Goal: Task Accomplishment & Management: Manage account settings

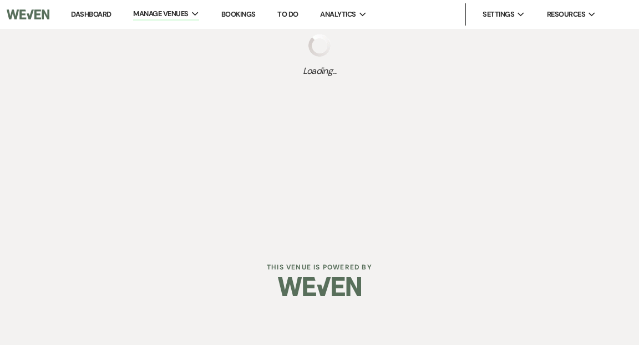
select select "2"
select select "2026"
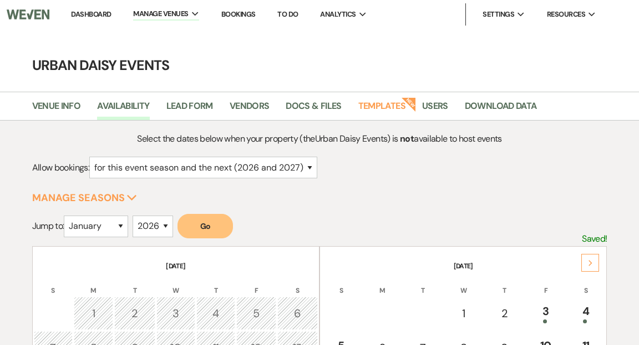
click at [94, 14] on link "Dashboard" at bounding box center [91, 13] width 40 height 9
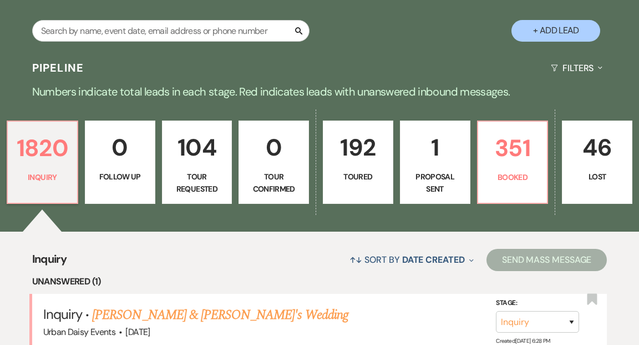
scroll to position [246, 0]
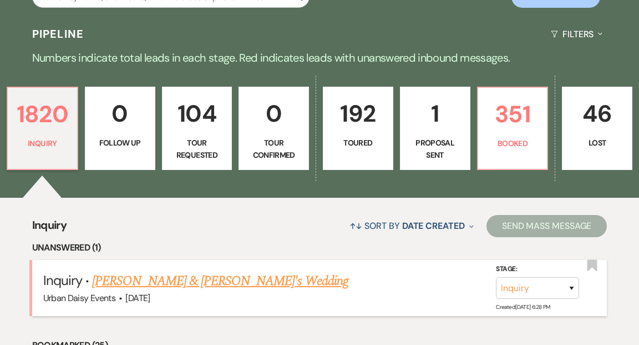
click at [155, 271] on link "[PERSON_NAME] & [PERSON_NAME]'s Wedding" at bounding box center [220, 281] width 256 height 20
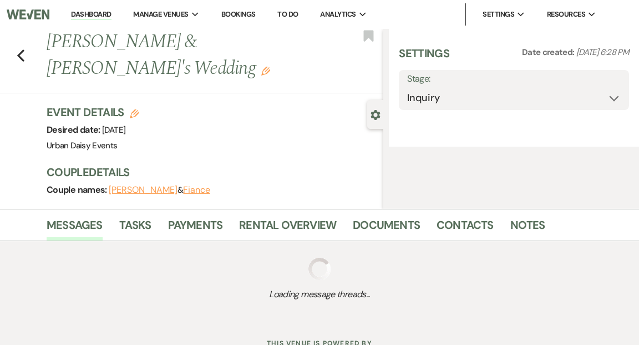
select select "5"
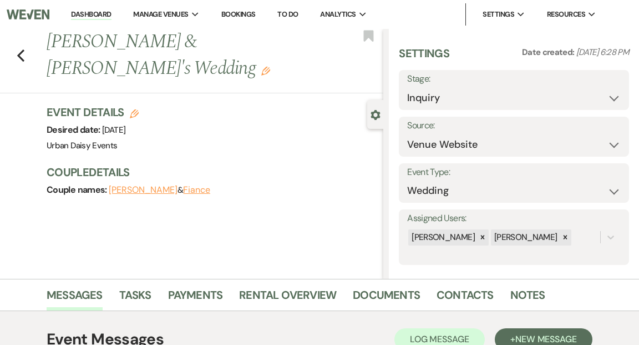
click at [99, 12] on link "Dashboard" at bounding box center [91, 14] width 40 height 11
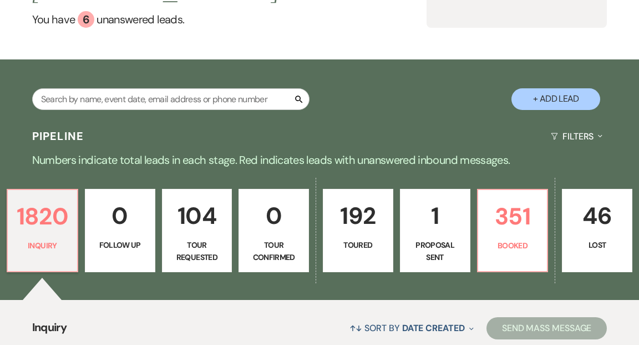
scroll to position [226, 0]
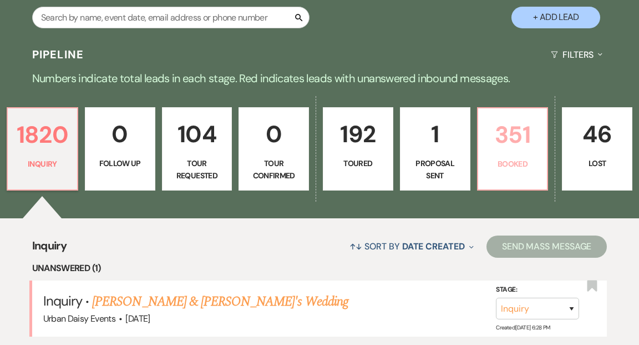
click at [517, 125] on p "351" at bounding box center [513, 134] width 56 height 37
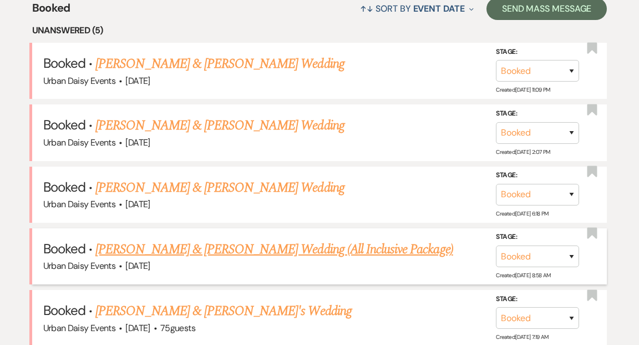
scroll to position [457, 0]
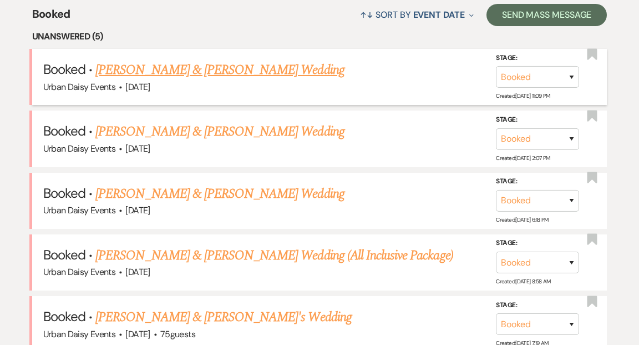
click at [226, 60] on link "Sarah & Graham Sauer's Wedding" at bounding box center [219, 70] width 249 height 20
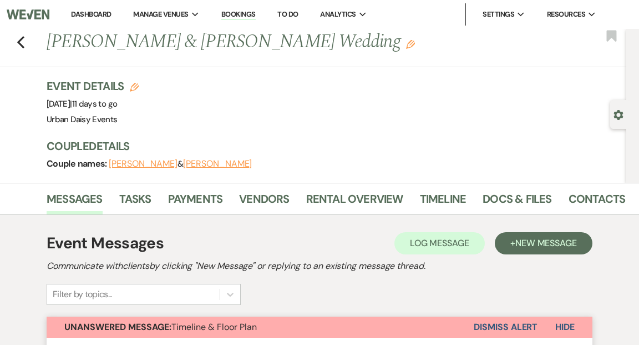
click at [89, 13] on link "Dashboard" at bounding box center [91, 13] width 40 height 9
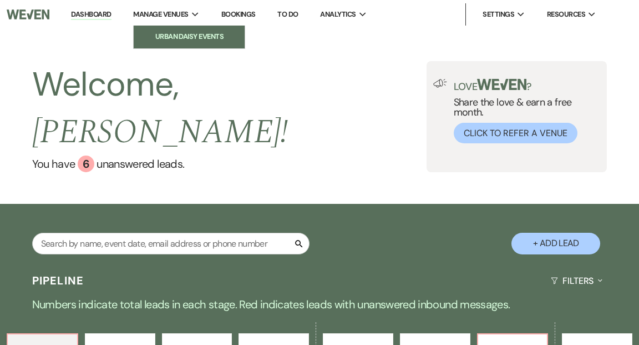
click at [175, 35] on li "Urban Daisy Events" at bounding box center [189, 36] width 100 height 11
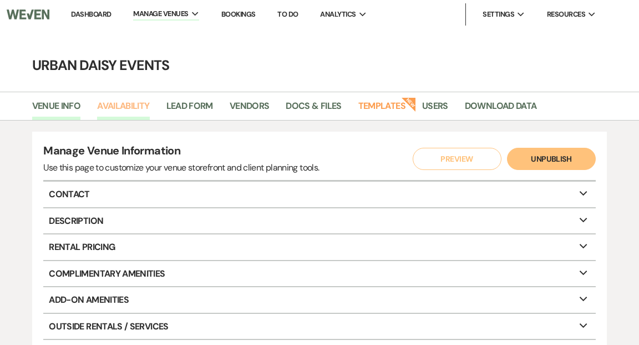
click at [128, 102] on link "Availability" at bounding box center [123, 109] width 52 height 21
select select "2"
select select "2026"
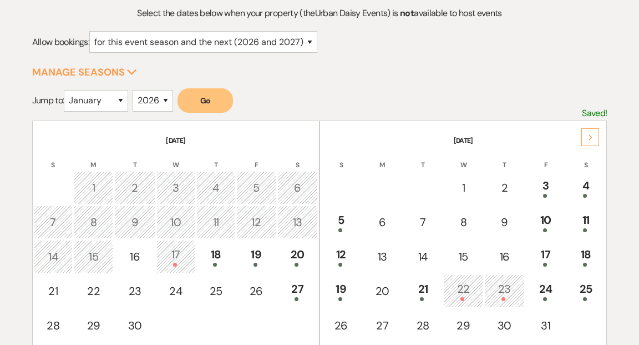
scroll to position [150, 0]
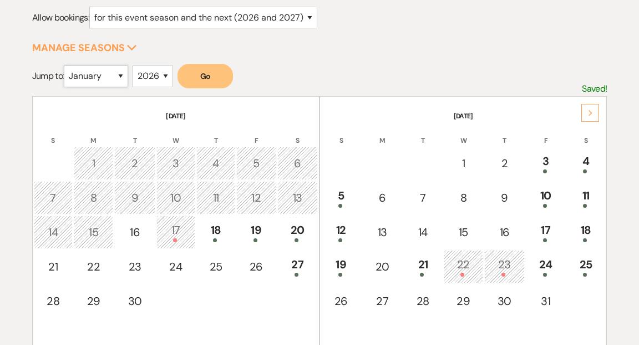
click at [124, 76] on select "January February March April May June July August September October November De…" at bounding box center [96, 76] width 64 height 22
select select "9"
click at [67, 65] on select "January February March April May June July August September October November De…" at bounding box center [96, 76] width 64 height 22
click at [210, 75] on button "Go" at bounding box center [206, 76] width 56 height 24
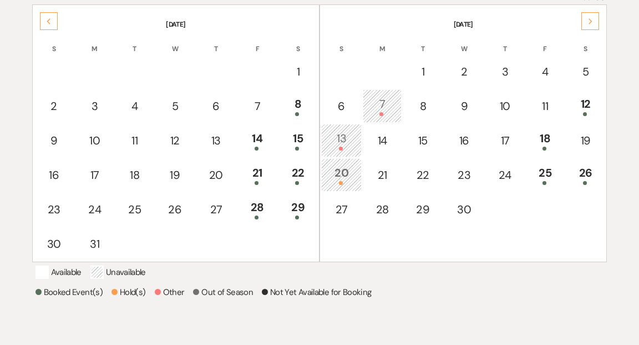
scroll to position [243, 0]
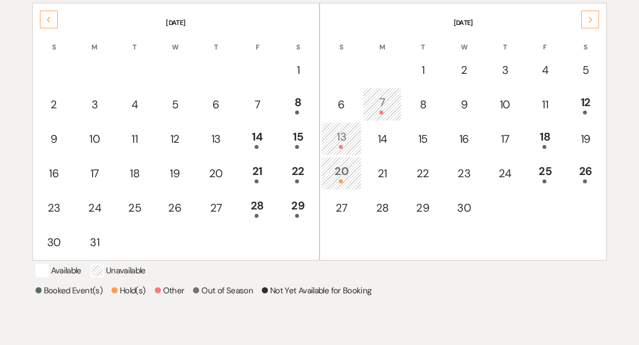
click at [344, 136] on div "13" at bounding box center [341, 138] width 28 height 21
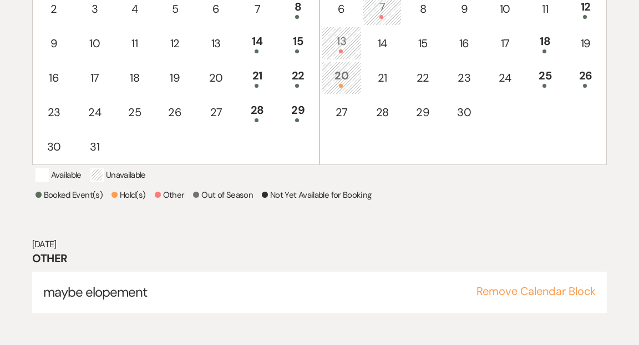
scroll to position [344, 0]
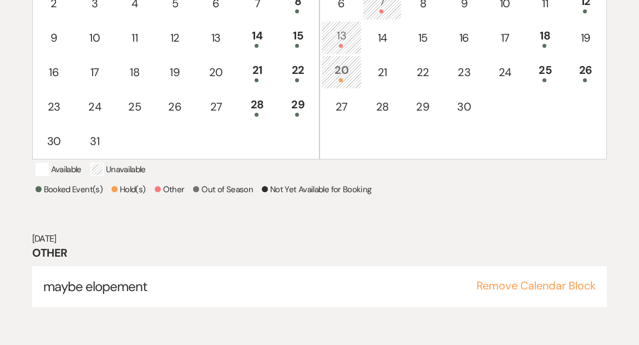
click at [341, 69] on div "20" at bounding box center [341, 72] width 28 height 21
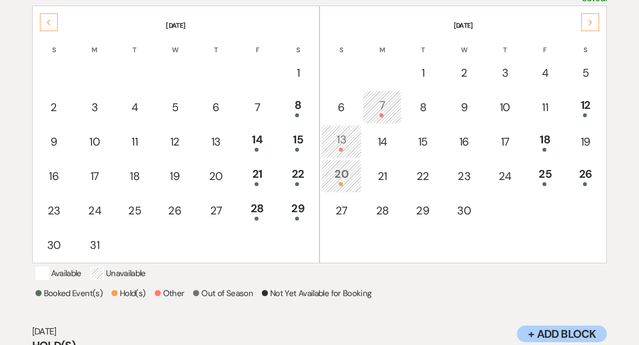
scroll to position [240, 0]
click at [591, 21] on use at bounding box center [591, 23] width 4 height 6
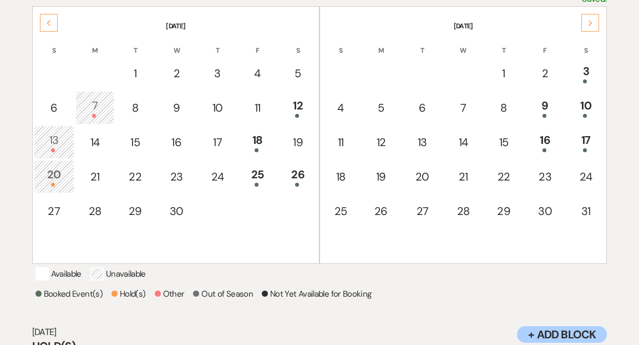
click at [588, 21] on icon "Next" at bounding box center [591, 23] width 6 height 7
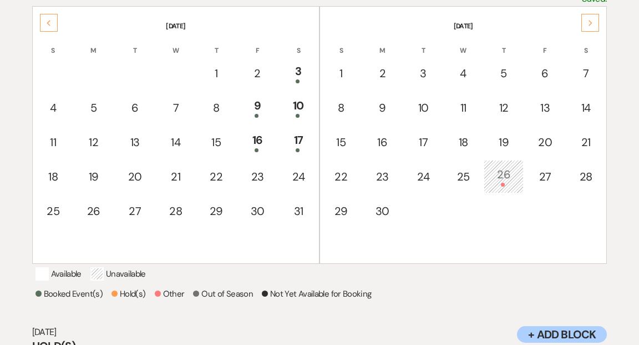
scroll to position [0, 0]
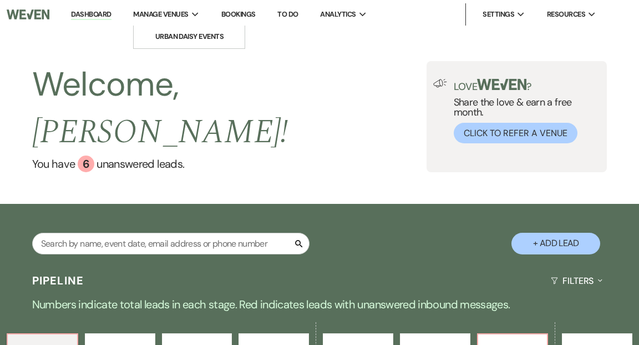
click at [183, 11] on span "Manage Venues" at bounding box center [160, 14] width 55 height 11
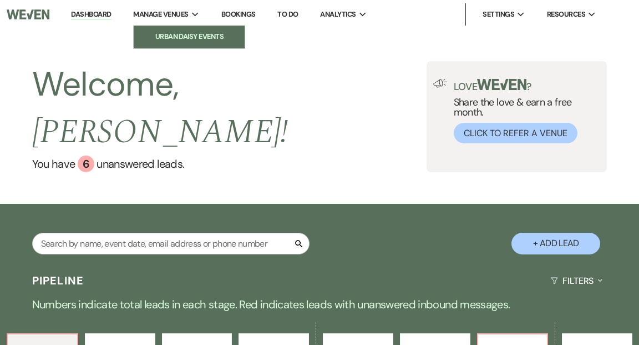
click at [183, 36] on li "Urban Daisy Events" at bounding box center [189, 36] width 100 height 11
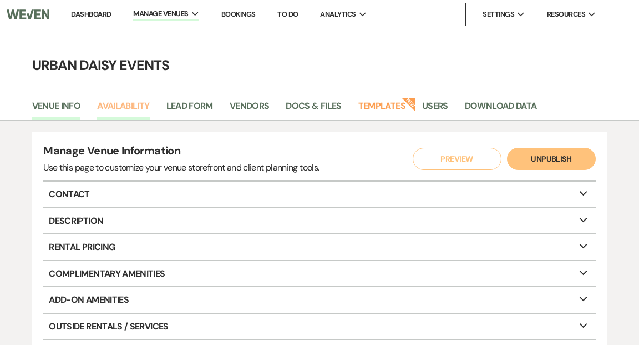
click at [132, 100] on link "Availability" at bounding box center [123, 109] width 52 height 21
select select "2"
select select "2026"
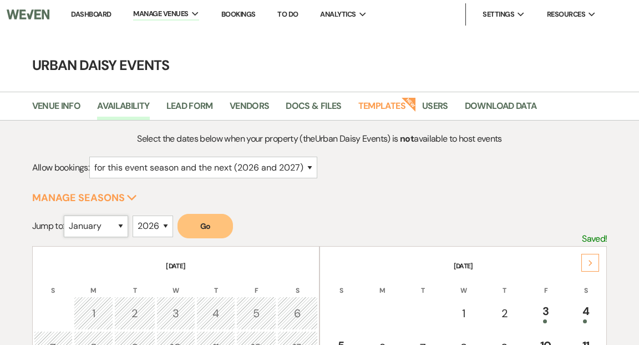
click at [124, 226] on select "January February March April May June July August September October November De…" at bounding box center [96, 226] width 64 height 22
select select "9"
click at [67, 215] on select "January February March April May June July August September October November De…" at bounding box center [96, 226] width 64 height 22
click at [224, 221] on button "Go" at bounding box center [206, 226] width 56 height 24
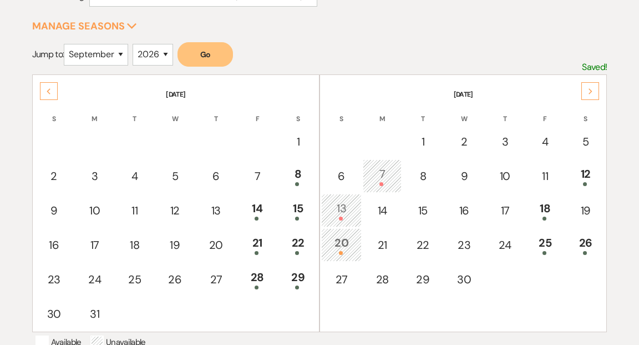
scroll to position [193, 0]
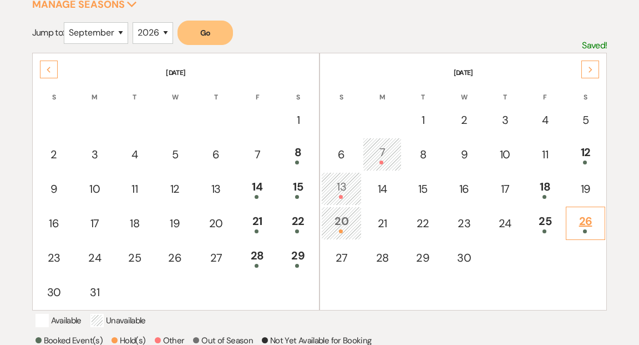
click at [586, 226] on div "26" at bounding box center [586, 223] width 28 height 21
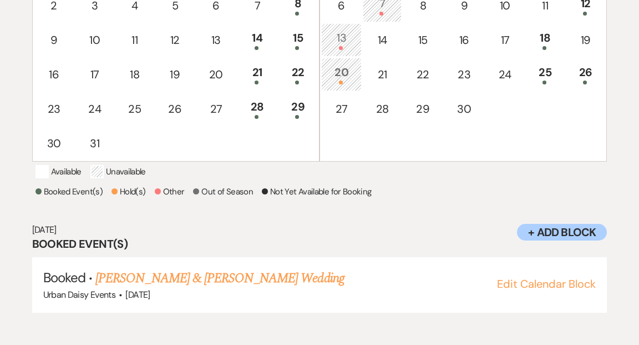
scroll to position [344, 0]
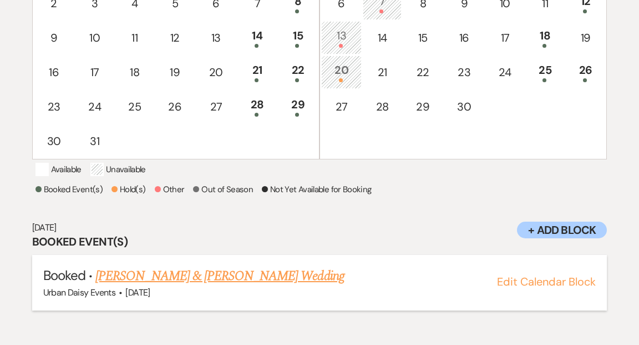
click at [251, 286] on link "Shana Dukes & Julian Boyd's Wedding" at bounding box center [219, 276] width 249 height 20
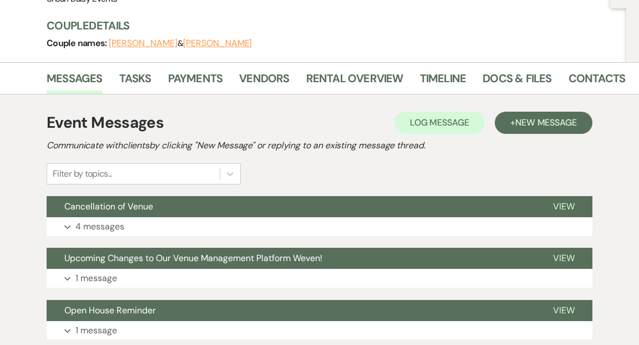
scroll to position [121, 0]
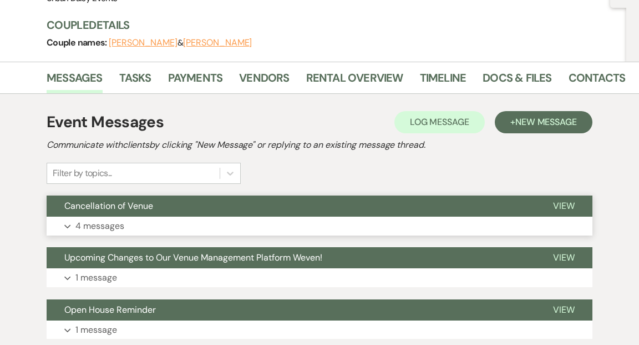
click at [564, 203] on span "View" at bounding box center [564, 206] width 22 height 12
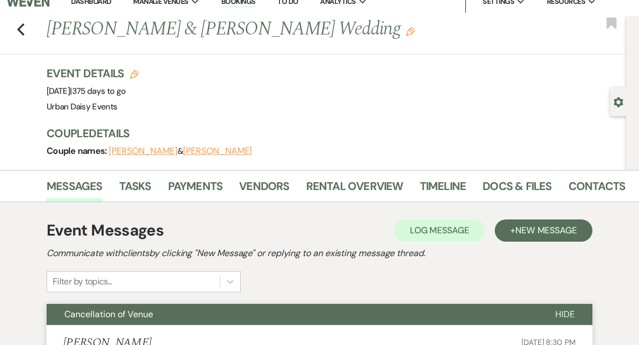
scroll to position [0, 0]
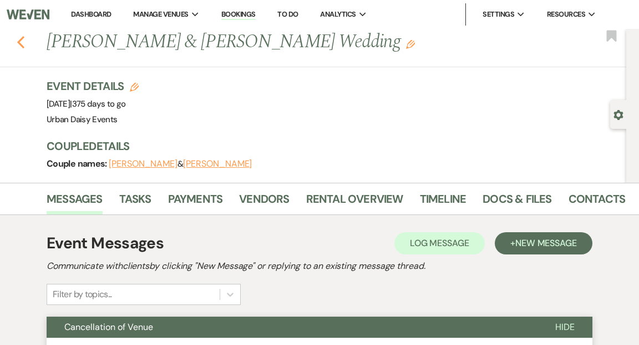
click at [20, 42] on icon "Previous" at bounding box center [21, 42] width 8 height 13
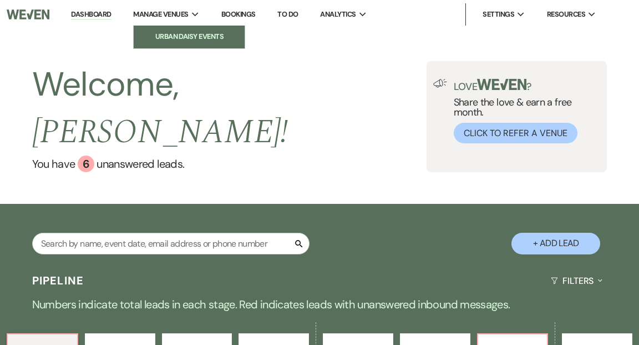
click at [176, 34] on li "Urban Daisy Events" at bounding box center [189, 36] width 100 height 11
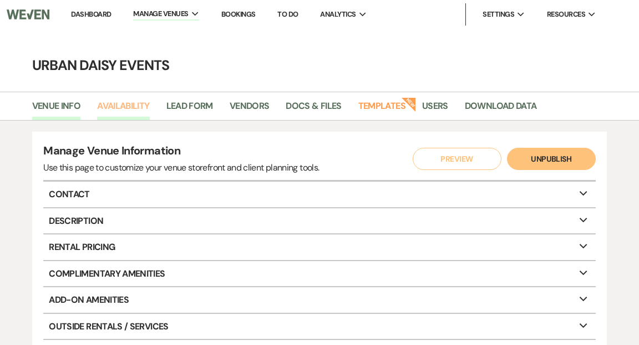
click at [129, 103] on link "Availability" at bounding box center [123, 109] width 52 height 21
select select "2"
select select "2026"
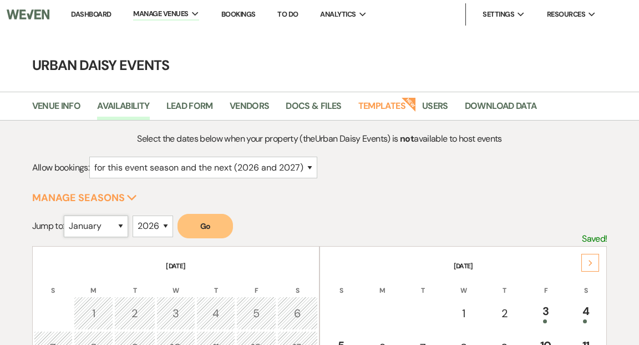
click at [125, 226] on select "January February March April May June July August September October November De…" at bounding box center [96, 226] width 64 height 22
select select "10"
click at [67, 215] on select "January February March April May June July August September October November De…" at bounding box center [96, 226] width 64 height 22
click at [205, 229] on button "Go" at bounding box center [206, 226] width 56 height 24
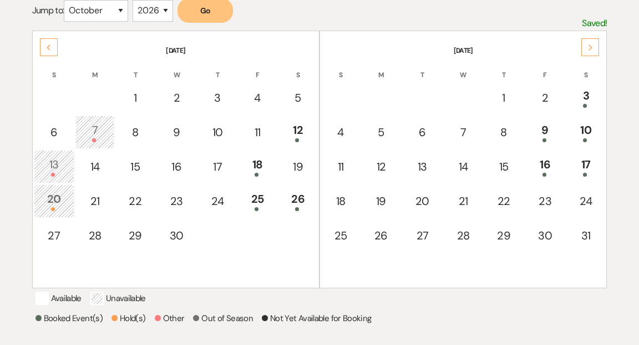
scroll to position [214, 0]
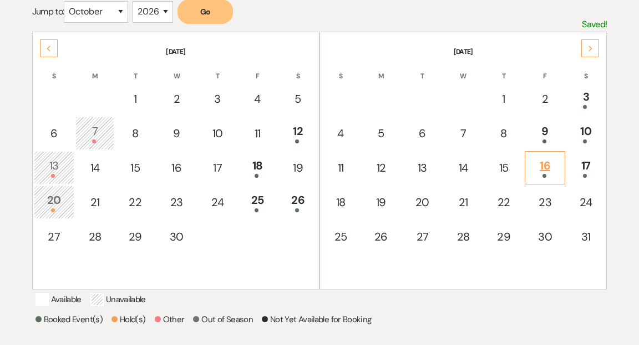
click at [543, 170] on div "16" at bounding box center [545, 167] width 28 height 21
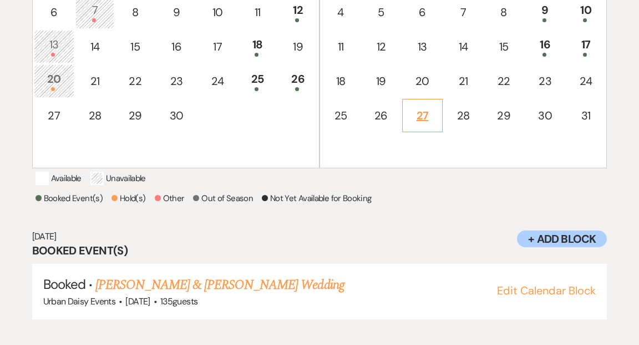
scroll to position [344, 0]
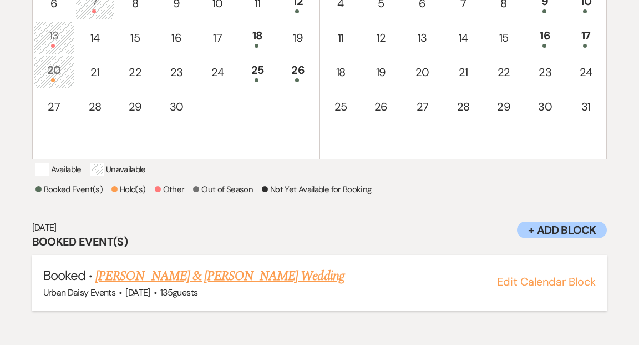
click at [165, 286] on link "Rebecca & Scott's Wedding" at bounding box center [219, 276] width 249 height 20
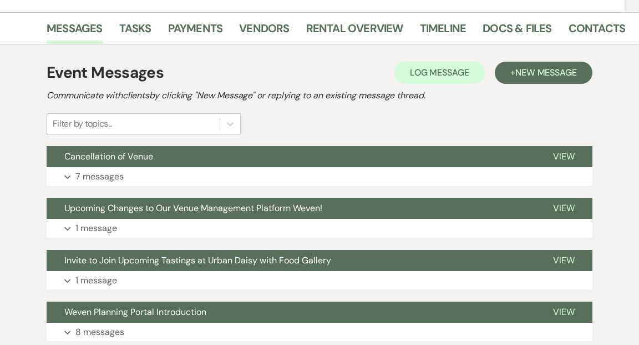
scroll to position [184, 0]
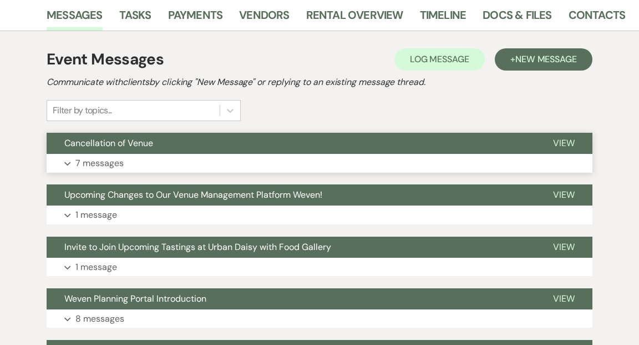
click at [562, 142] on span "View" at bounding box center [564, 143] width 22 height 12
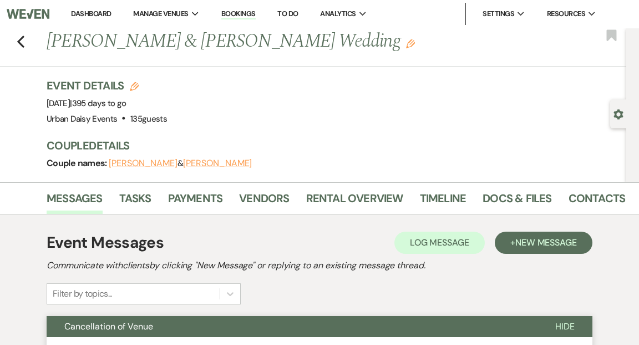
scroll to position [0, 0]
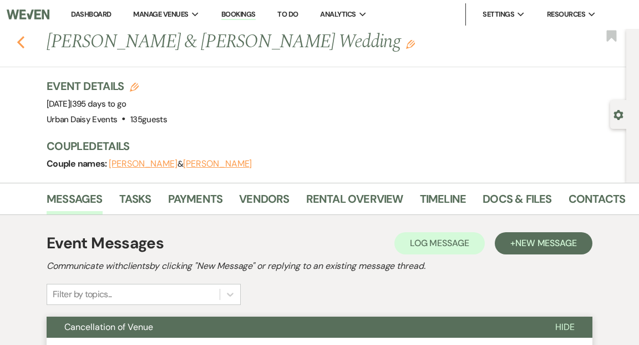
click at [22, 44] on icon "Previous" at bounding box center [21, 42] width 8 height 13
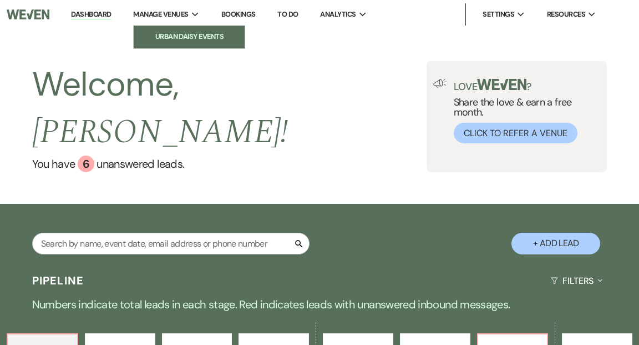
click at [189, 33] on li "Urban Daisy Events" at bounding box center [189, 36] width 100 height 11
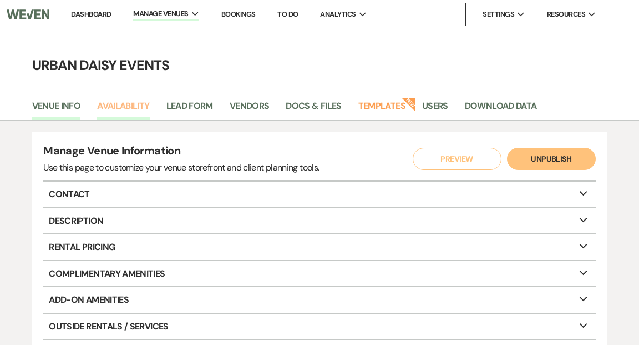
click at [127, 105] on link "Availability" at bounding box center [123, 109] width 52 height 21
select select "2"
select select "2026"
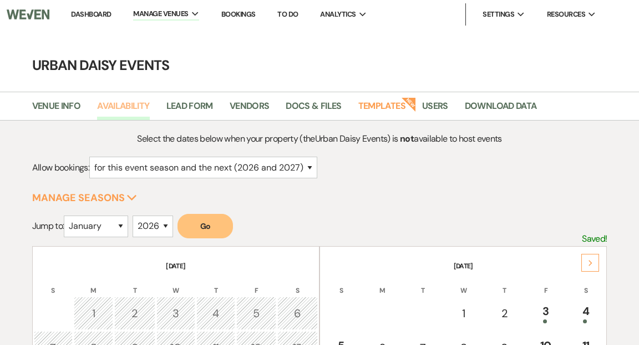
scroll to position [90, 0]
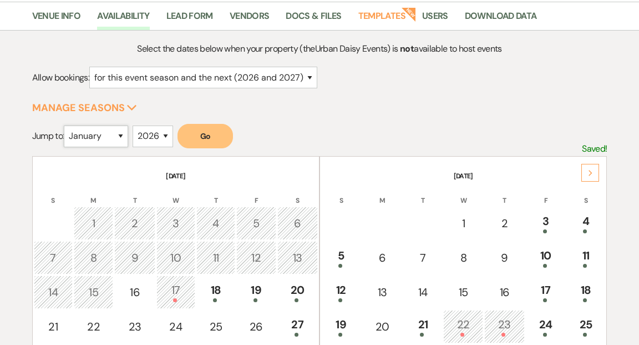
click at [122, 134] on select "January February March April May June July August September October November De…" at bounding box center [96, 136] width 64 height 22
select select "10"
click at [67, 125] on select "January February March April May June July August September October November De…" at bounding box center [96, 136] width 64 height 22
click at [205, 136] on button "Go" at bounding box center [206, 136] width 56 height 24
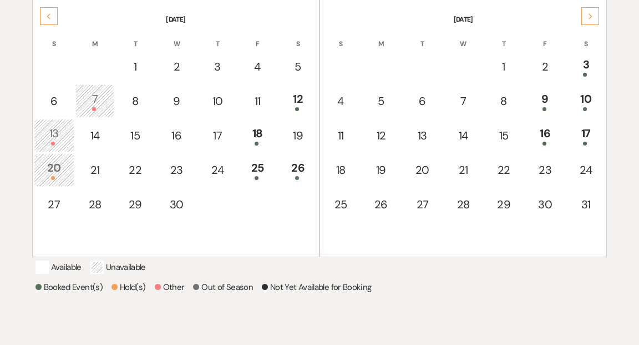
scroll to position [260, 0]
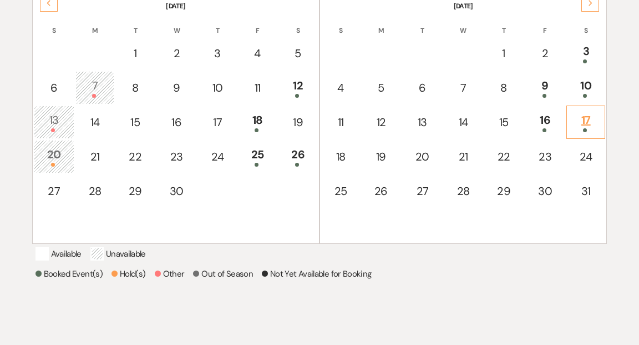
click at [582, 121] on div "17" at bounding box center [586, 122] width 27 height 21
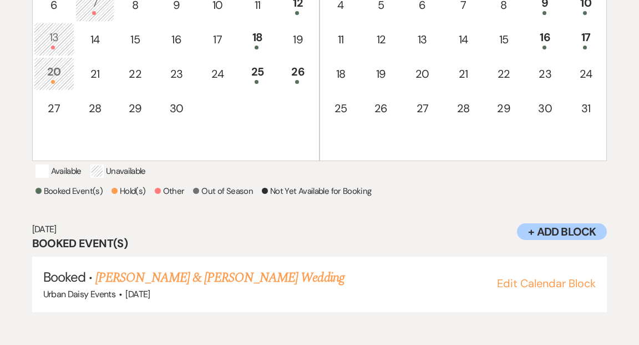
scroll to position [344, 0]
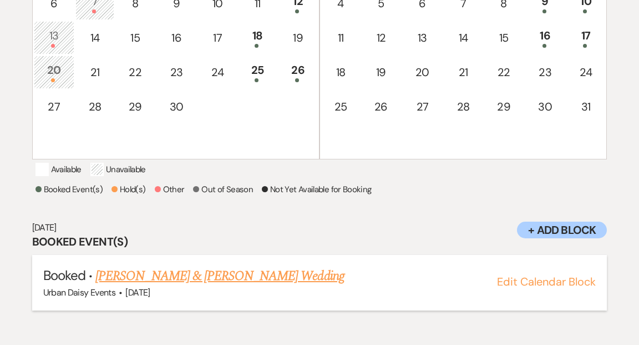
click at [268, 286] on link "Nick Zoellick & Jordan Buron's Wedding" at bounding box center [219, 276] width 249 height 20
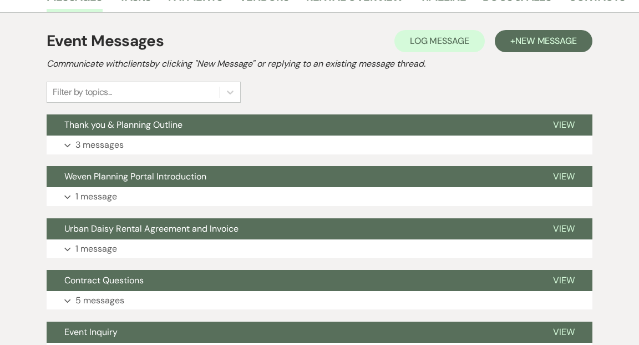
scroll to position [230, 0]
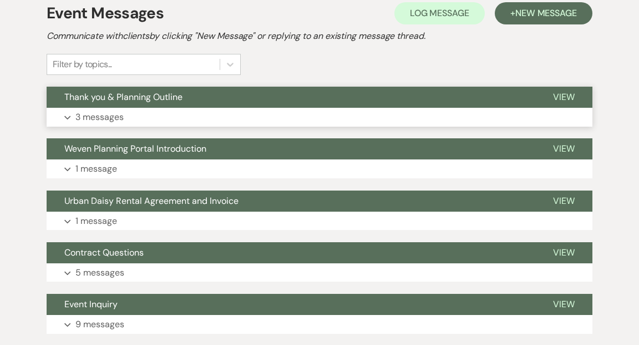
click at [566, 94] on span "View" at bounding box center [564, 97] width 22 height 12
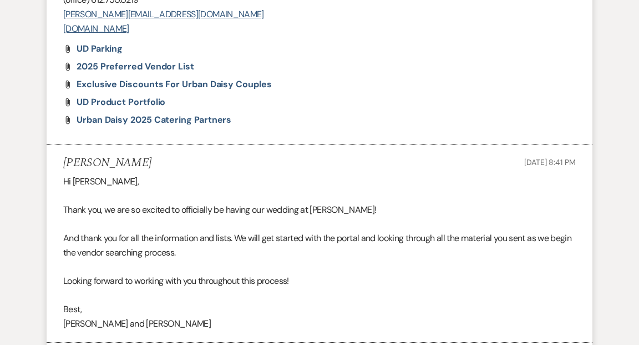
scroll to position [1087, 0]
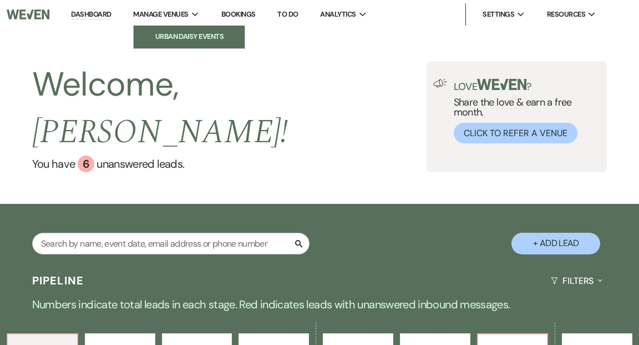
click at [164, 37] on li "Urban Daisy Events" at bounding box center [189, 36] width 100 height 11
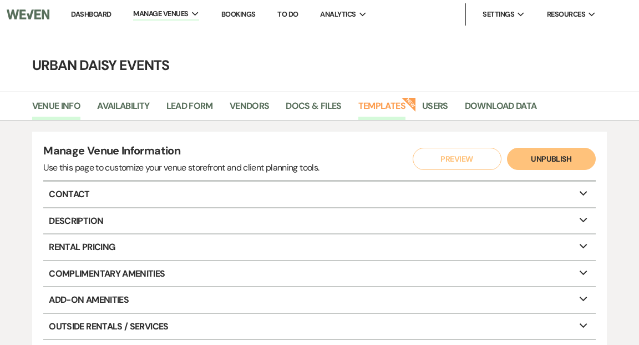
click at [370, 108] on link "Templates" at bounding box center [382, 109] width 47 height 21
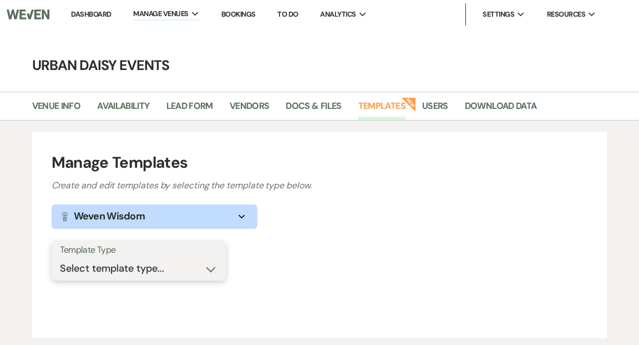
click at [210, 270] on select "Select template type... Task List Message Templates Payment Plan Inventory Item…" at bounding box center [139, 269] width 158 height 22
select select "Message Templates"
click at [60, 258] on select "Select template type... Task List Message Templates Payment Plan Inventory Item…" at bounding box center [139, 269] width 158 height 22
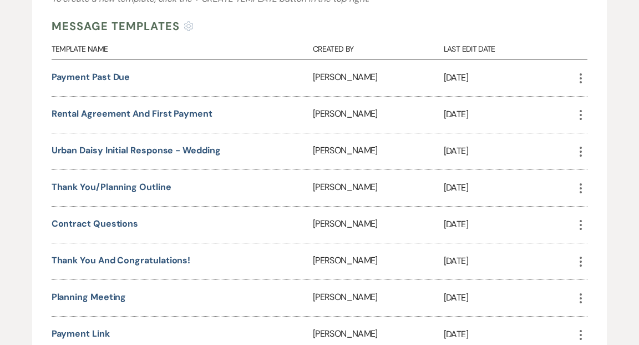
scroll to position [299, 0]
click at [200, 148] on link "Urban Daisy Initial Response - Wedding" at bounding box center [136, 150] width 169 height 12
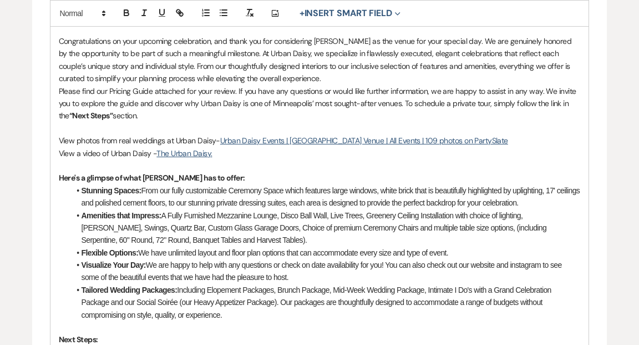
scroll to position [342, 0]
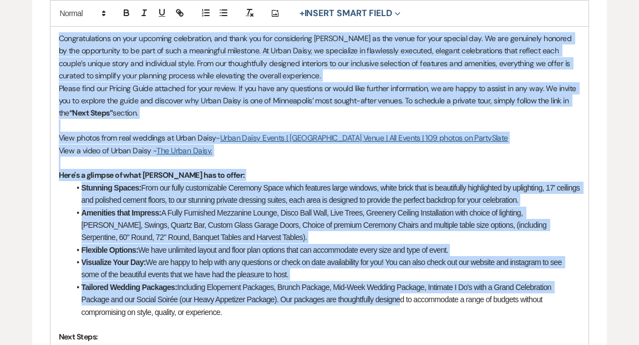
drag, startPoint x: 58, startPoint y: 36, endPoint x: 419, endPoint y: 304, distance: 448.7
click at [404, 296] on div "Hi {{clientFirstName}}! Congratulations on your upcoming celebration, and thank…" at bounding box center [320, 290] width 539 height 578
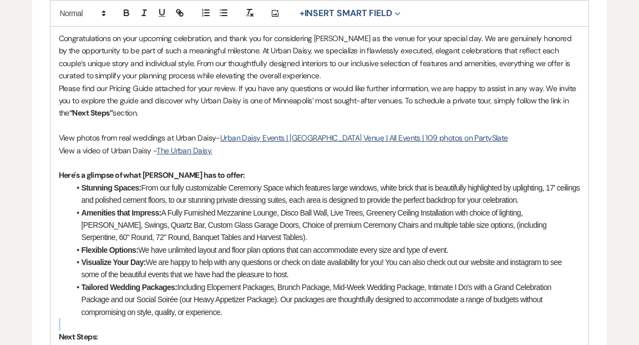
drag, startPoint x: 426, startPoint y: 309, endPoint x: 445, endPoint y: 321, distance: 22.5
click at [445, 321] on div "Hi {{clientFirstName}}! Congratulations on your upcoming celebration, and thank…" at bounding box center [320, 290] width 539 height 578
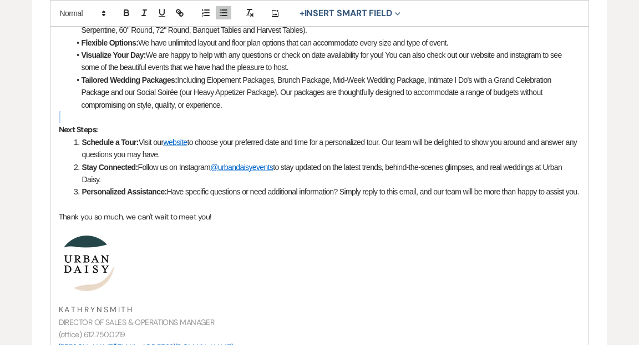
scroll to position [559, 0]
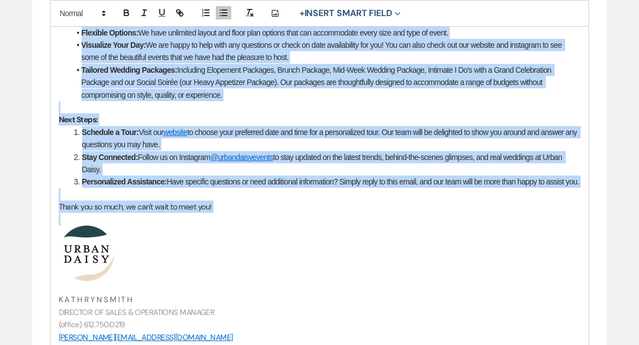
drag, startPoint x: 58, startPoint y: 37, endPoint x: 315, endPoint y: 225, distance: 319.3
click at [315, 225] on div "Hi {{clientFirstName}}! Congratulations on your upcoming celebration, and thank…" at bounding box center [320, 73] width 539 height 578
copy div "Congratulations on your upcoming celebration, and thank you for considering Urb…"
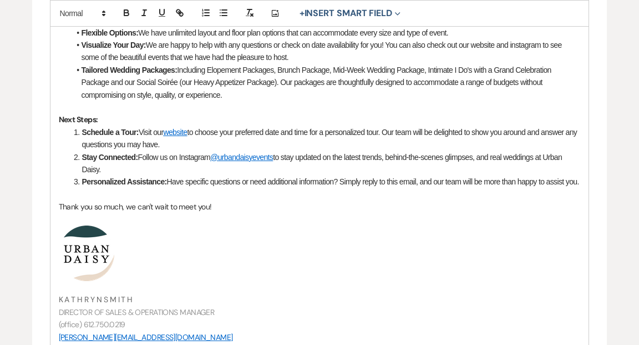
click at [21, 104] on div "Edit Message Template This template was created on Dec 20, 2022 * Required Temp…" at bounding box center [319, 24] width 639 height 977
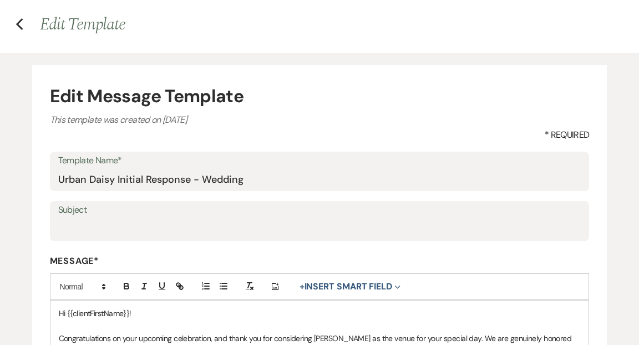
scroll to position [0, 0]
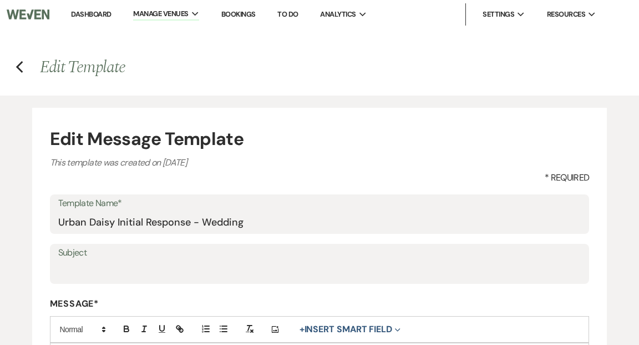
click at [103, 11] on link "Dashboard" at bounding box center [91, 13] width 40 height 9
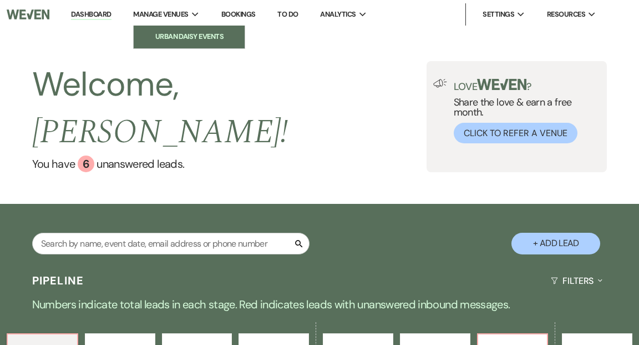
click at [177, 33] on li "Urban Daisy Events" at bounding box center [189, 36] width 100 height 11
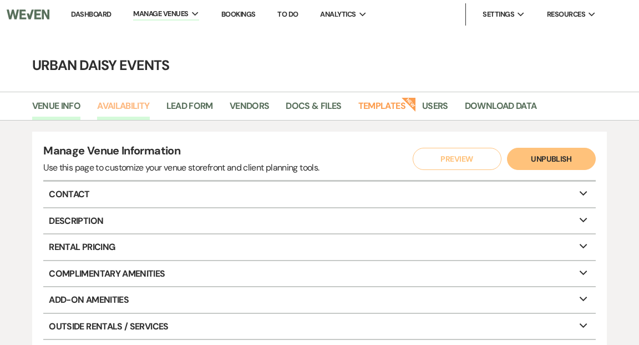
click at [128, 105] on link "Availability" at bounding box center [123, 109] width 52 height 21
select select "2"
select select "2026"
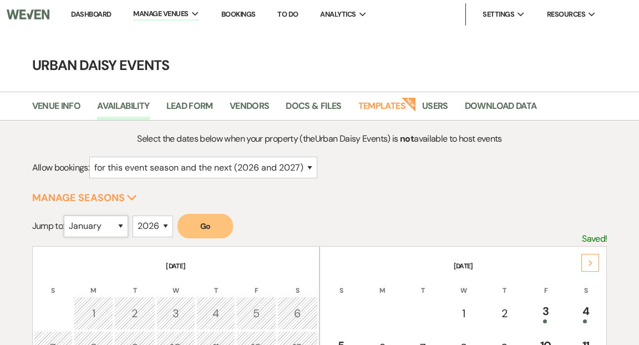
click at [123, 225] on select "January February March April May June July August September October November De…" at bounding box center [96, 226] width 64 height 22
select select "10"
click at [67, 215] on select "January February March April May June July August September October November De…" at bounding box center [96, 226] width 64 height 22
click at [211, 226] on button "Go" at bounding box center [206, 226] width 56 height 24
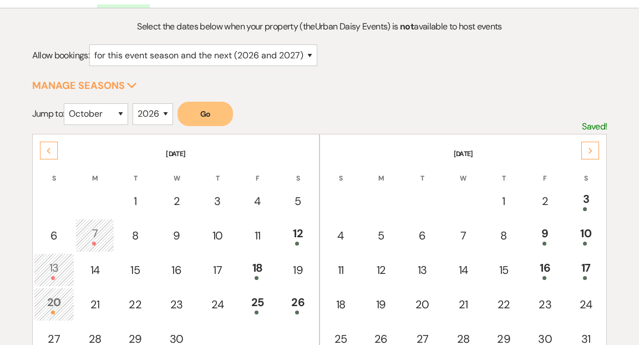
scroll to position [221, 0]
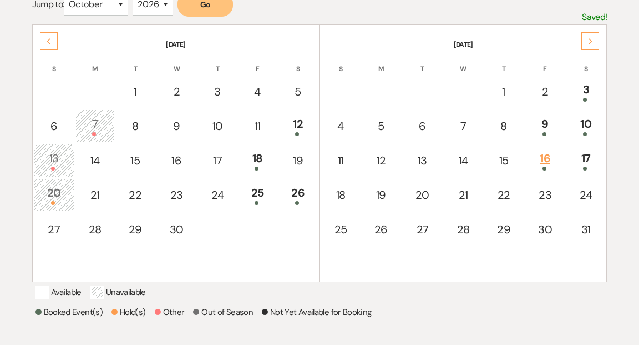
click at [543, 163] on div "16" at bounding box center [545, 160] width 28 height 21
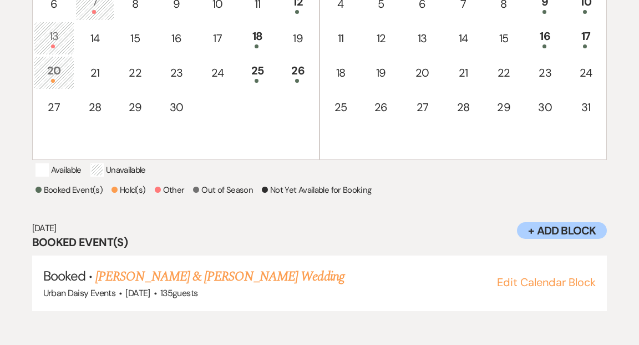
scroll to position [344, 0]
click at [206, 285] on link "Rebecca & Scott's Wedding" at bounding box center [219, 276] width 249 height 20
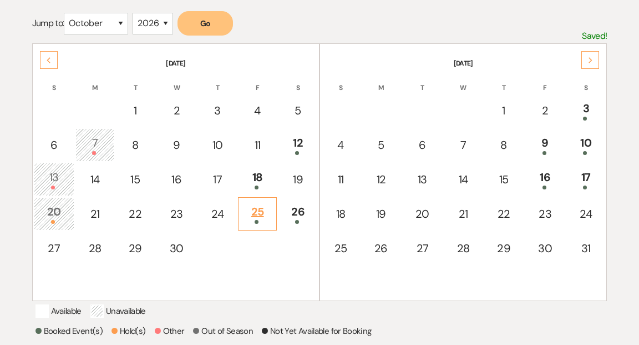
scroll to position [204, 0]
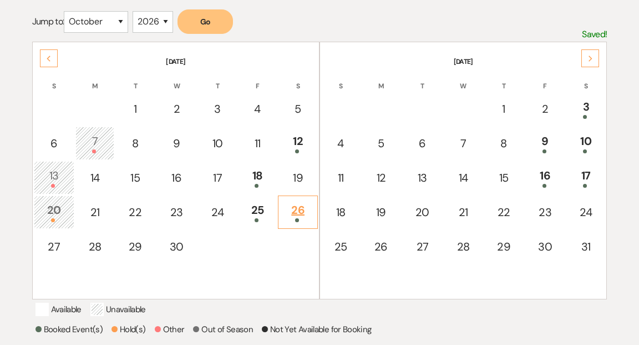
click at [299, 213] on div "26" at bounding box center [298, 211] width 28 height 21
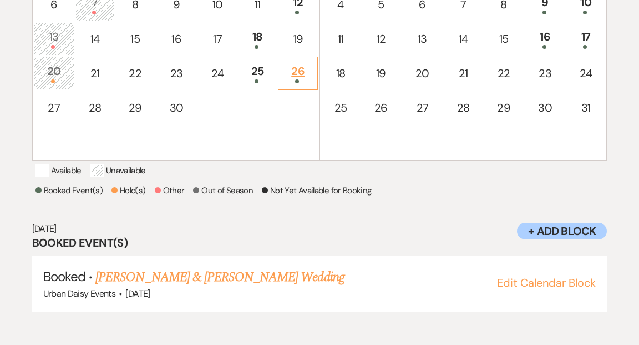
scroll to position [344, 0]
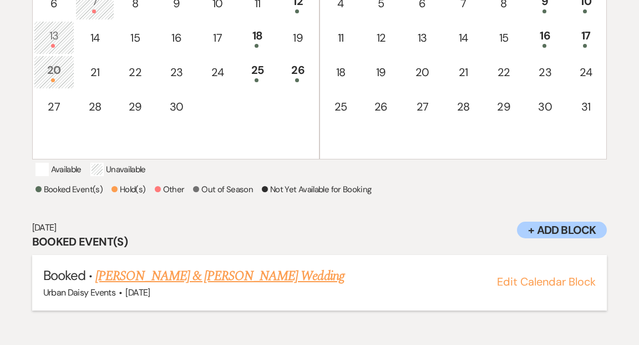
click at [243, 286] on link "[PERSON_NAME] & [PERSON_NAME] Wedding" at bounding box center [219, 276] width 249 height 20
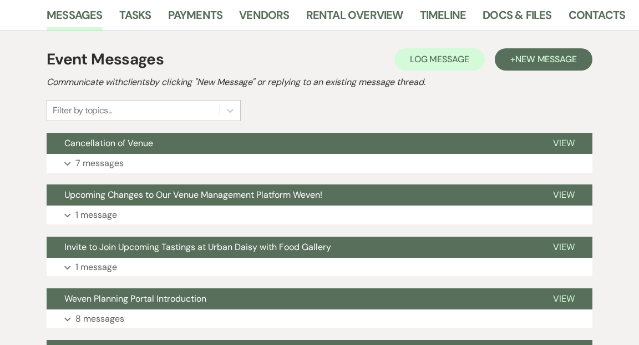
scroll to position [251, 0]
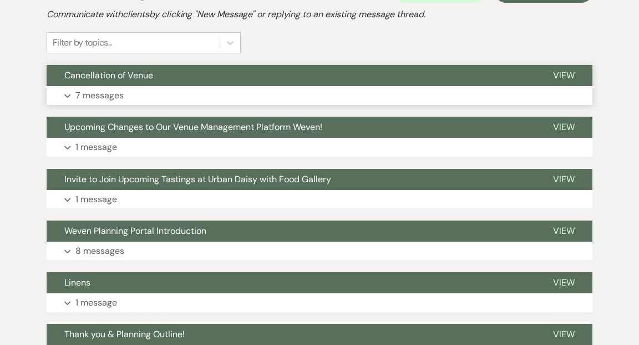
click at [559, 74] on span "View" at bounding box center [564, 75] width 22 height 12
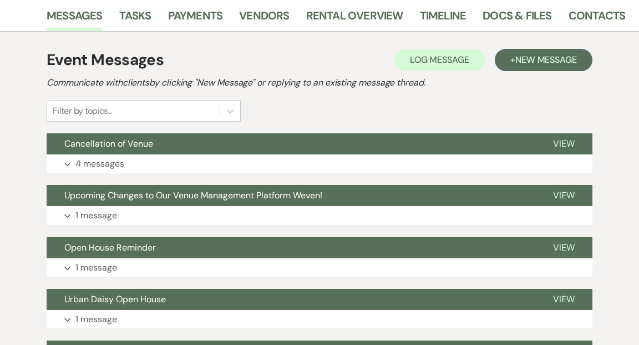
scroll to position [193, 0]
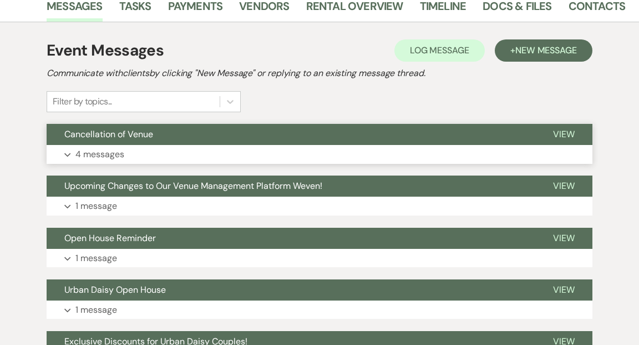
click at [560, 134] on span "View" at bounding box center [564, 134] width 22 height 12
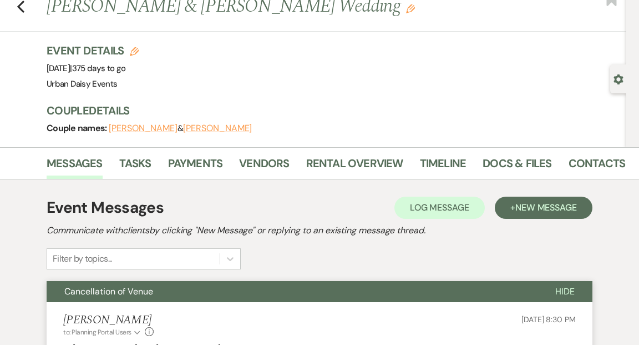
scroll to position [0, 0]
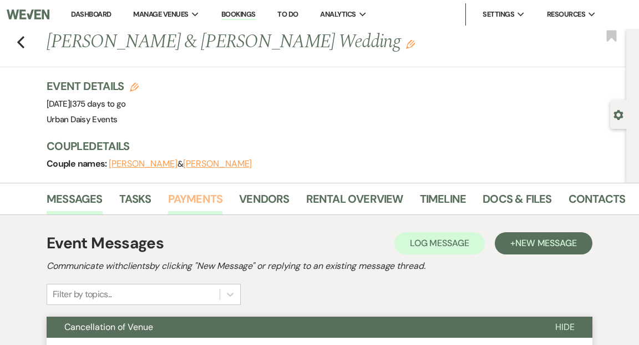
click at [200, 196] on link "Payments" at bounding box center [195, 202] width 55 height 24
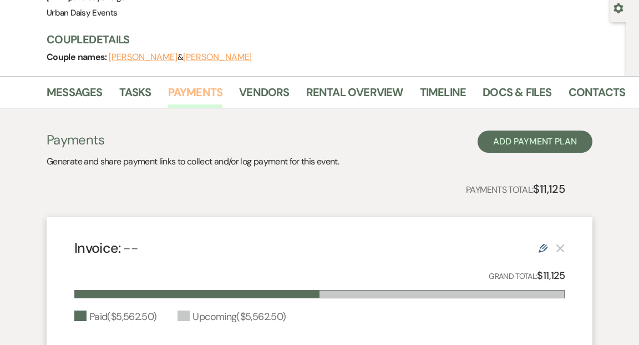
scroll to position [91, 0]
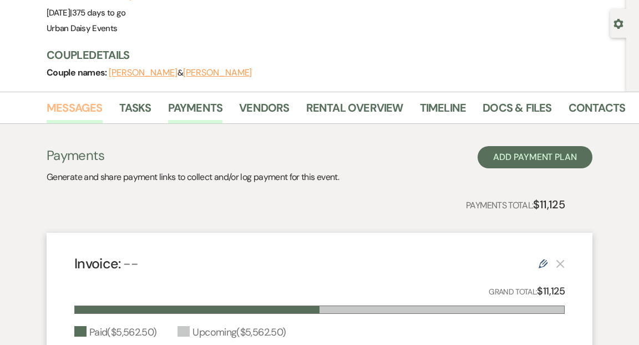
click at [83, 104] on link "Messages" at bounding box center [75, 111] width 56 height 24
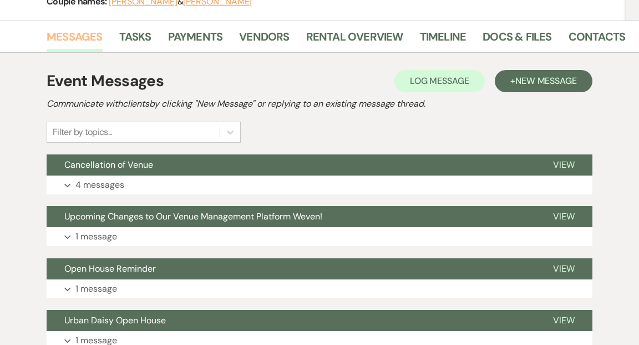
scroll to position [191, 0]
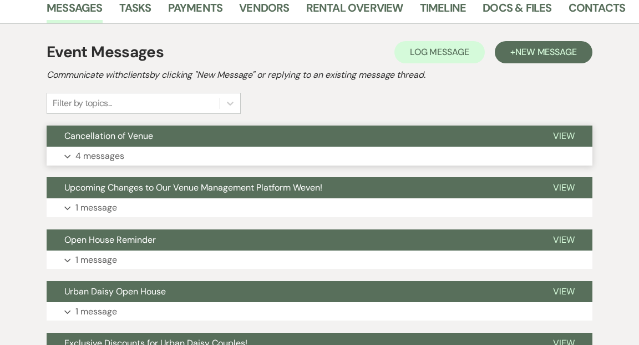
click at [564, 132] on span "View" at bounding box center [564, 136] width 22 height 12
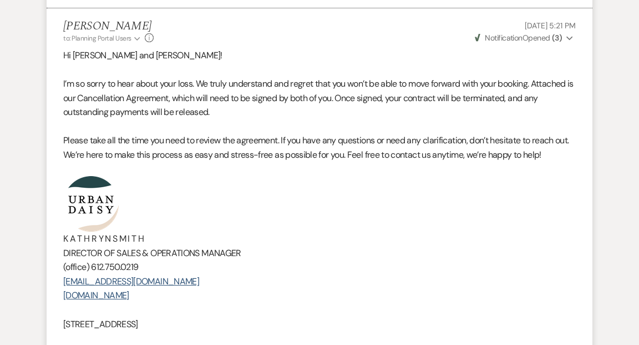
scroll to position [951, 0]
